Goal: Transaction & Acquisition: Book appointment/travel/reservation

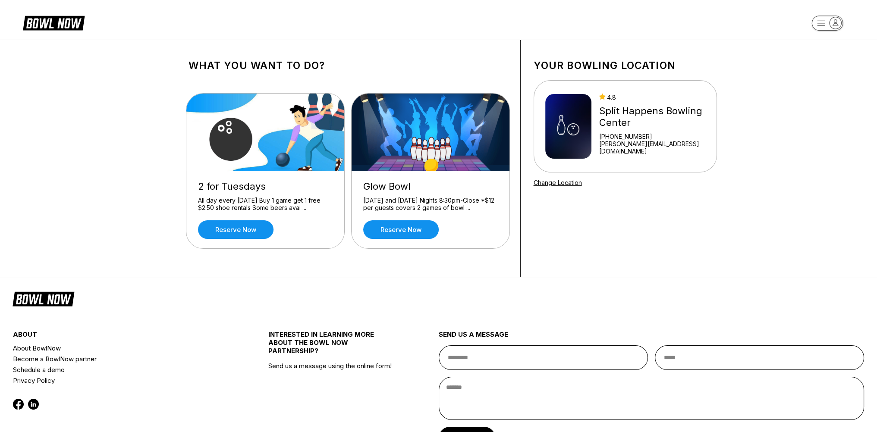
click at [584, 133] on img at bounding box center [569, 126] width 46 height 65
click at [571, 243] on div "Your bowling location 4.8 Split Happens Bowling Center [PHONE_NUMBER] [PERSON_N…" at bounding box center [625, 158] width 209 height 237
drag, startPoint x: 487, startPoint y: 209, endPoint x: 350, endPoint y: 200, distance: 137.6
click at [350, 200] on div "2 for Tuesdays All day every [DATE] Buy 1 game get 1 free $2.50 shoe rentals So…" at bounding box center [348, 172] width 319 height 184
click at [413, 228] on link "Reserve now" at bounding box center [401, 230] width 76 height 19
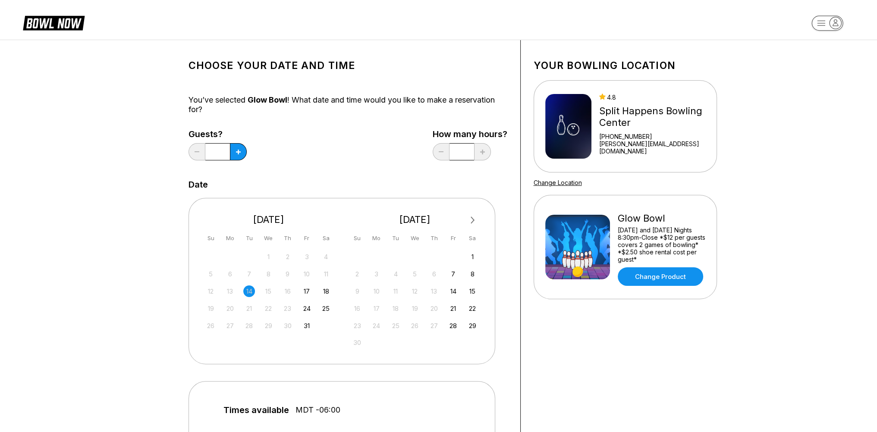
drag, startPoint x: 670, startPoint y: 259, endPoint x: 615, endPoint y: 231, distance: 61.4
click at [615, 231] on div "Glow Bowl [DATE] and [DATE] Nights 8:30pm-Close *$12 per guests covers 2 games …" at bounding box center [626, 247] width 160 height 78
copy div "[DATE] and [DATE] Nights 8:30pm-Close *$12 per guests covers 2 games of bowling…"
click at [637, 220] on div "Glow Bowl" at bounding box center [662, 219] width 88 height 12
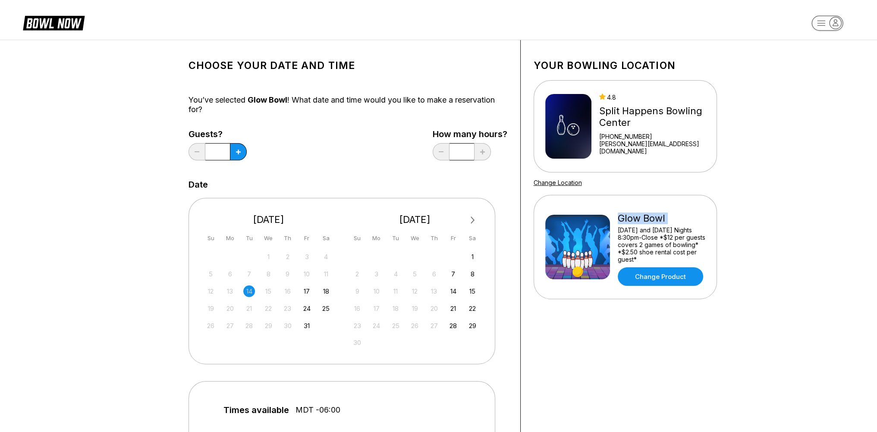
click at [637, 220] on div "Glow Bowl" at bounding box center [662, 219] width 88 height 12
copy div "Glow Bowl"
